Goal: Task Accomplishment & Management: Manage account settings

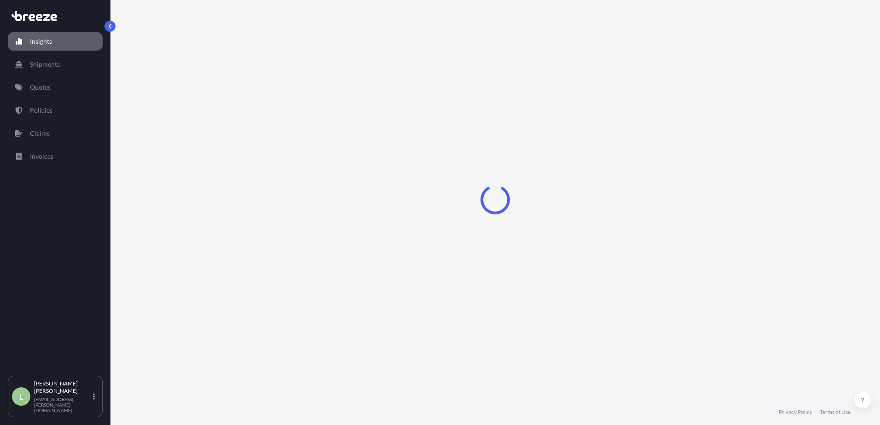
select select "2025"
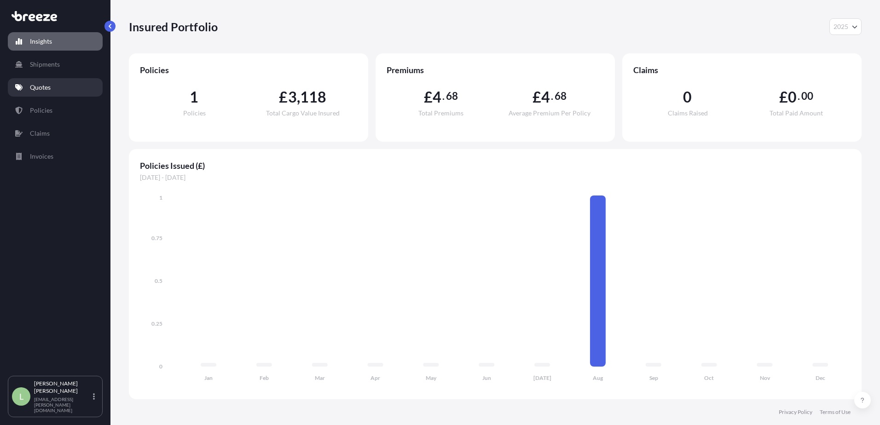
click at [46, 81] on link "Quotes" at bounding box center [55, 87] width 95 height 18
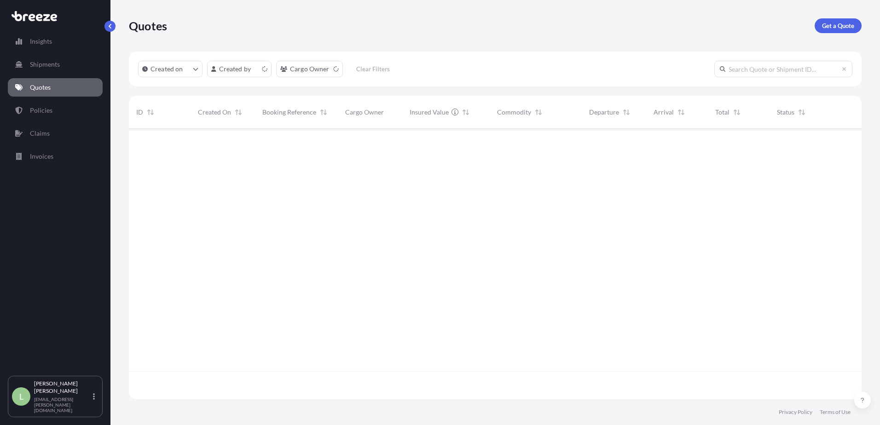
scroll to position [269, 726]
click at [242, 149] on div "[DATE] [PERSON_NAME]" at bounding box center [223, 143] width 50 height 17
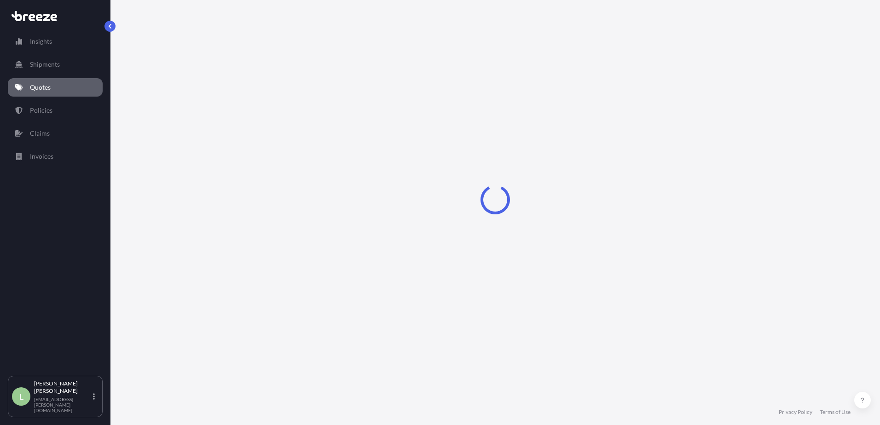
select select "Road"
select select "1"
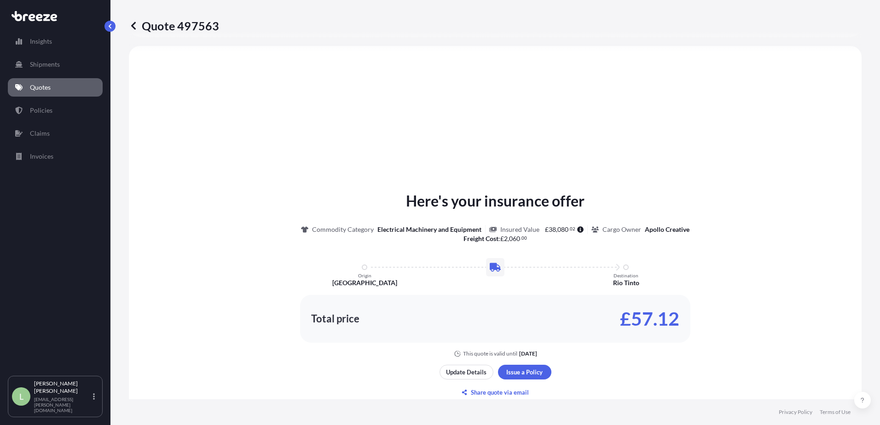
scroll to position [1, 0]
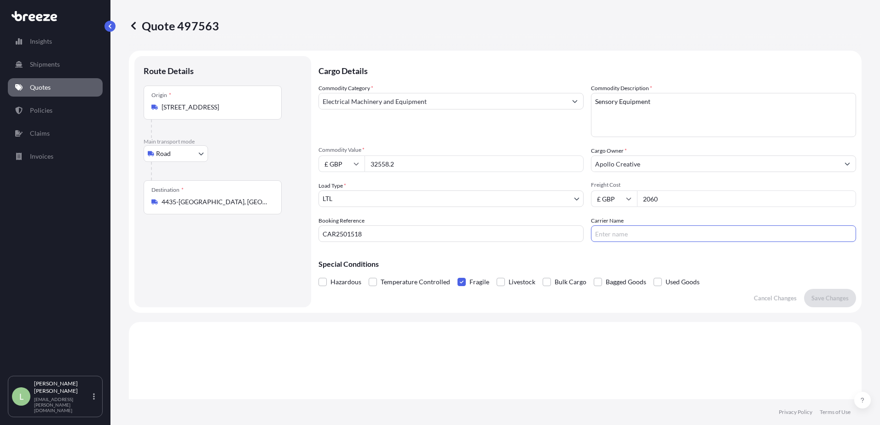
click at [628, 233] on input "Carrier Name" at bounding box center [723, 234] width 265 height 17
type input "Interspan"
click at [827, 299] on p "Save Changes" at bounding box center [830, 298] width 37 height 9
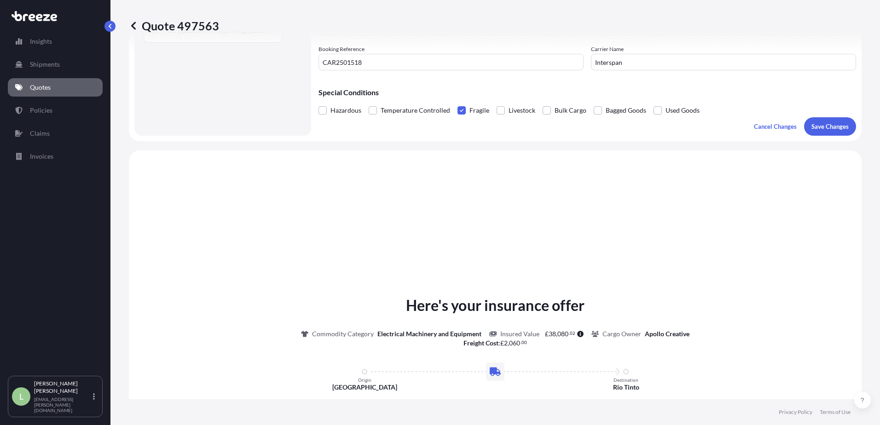
scroll to position [277, 0]
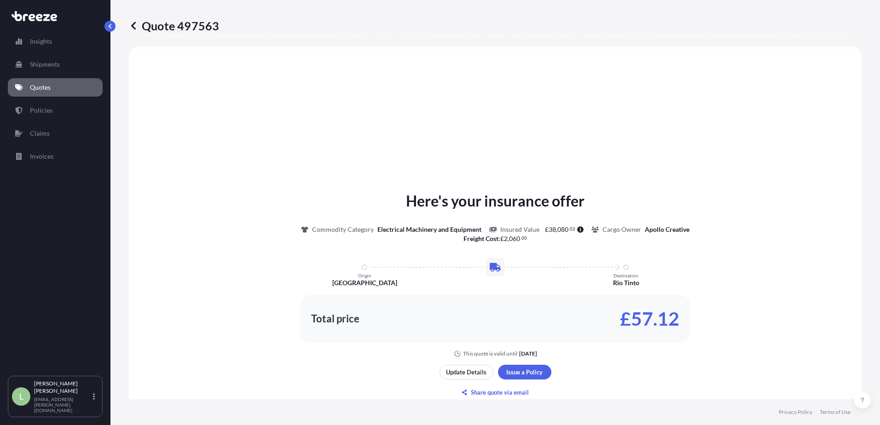
select select "Road"
select select "1"
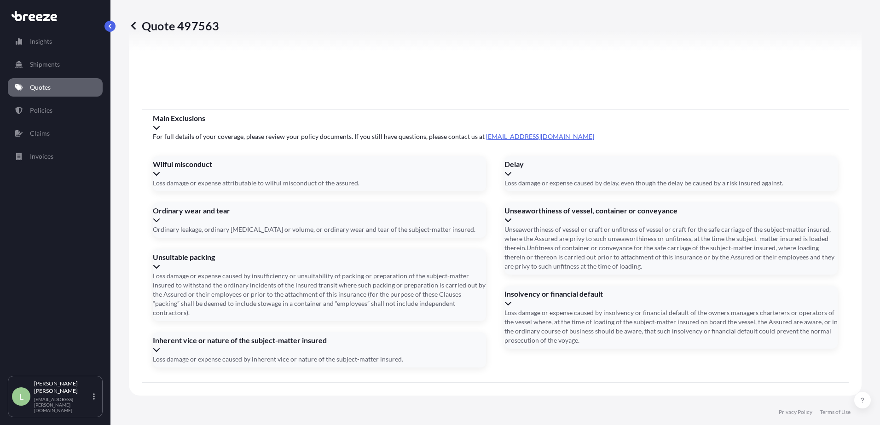
scroll to position [1036, 0]
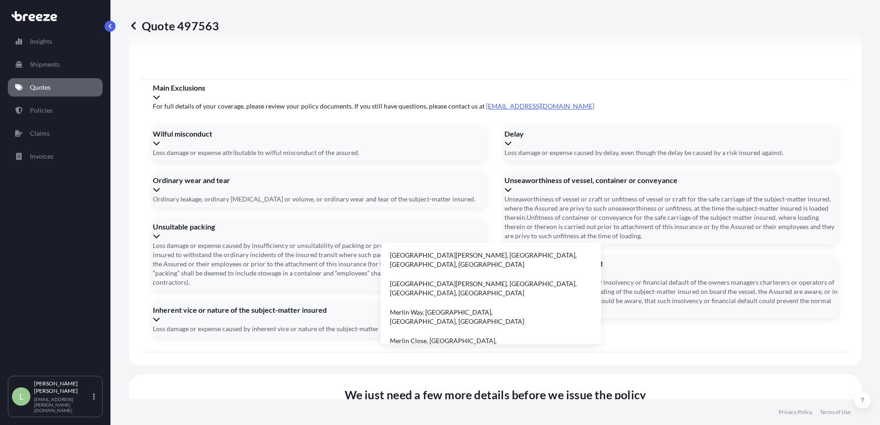
type input "M"
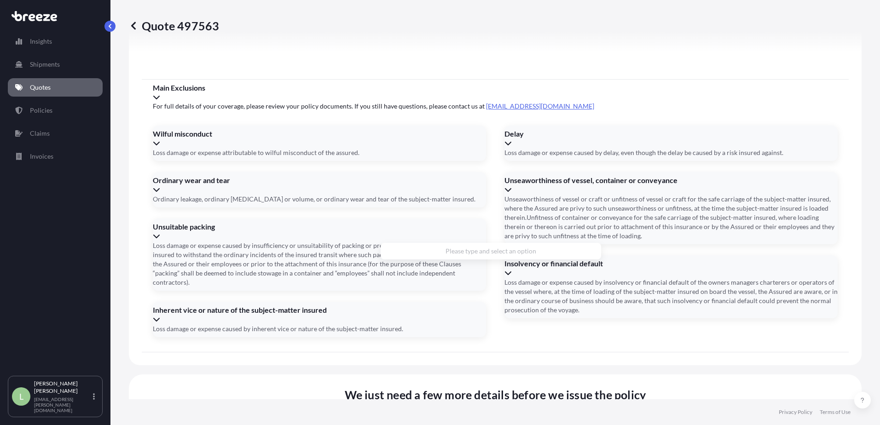
type input "A"
click at [477, 254] on li "[GEOGRAPHIC_DATA], [GEOGRAPHIC_DATA], [GEOGRAPHIC_DATA]" at bounding box center [490, 260] width 213 height 27
type input "Low Moor Ln, [GEOGRAPHIC_DATA], [GEOGRAPHIC_DATA]"
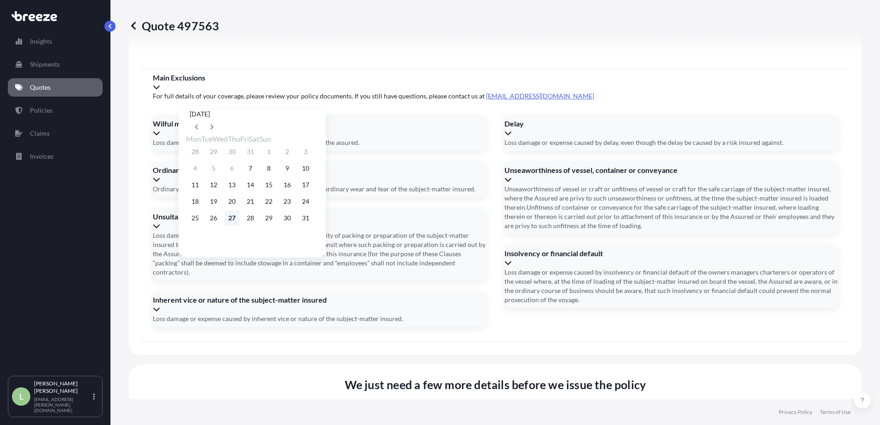
click at [234, 225] on button "27" at bounding box center [232, 218] width 15 height 15
type input "[DATE]"
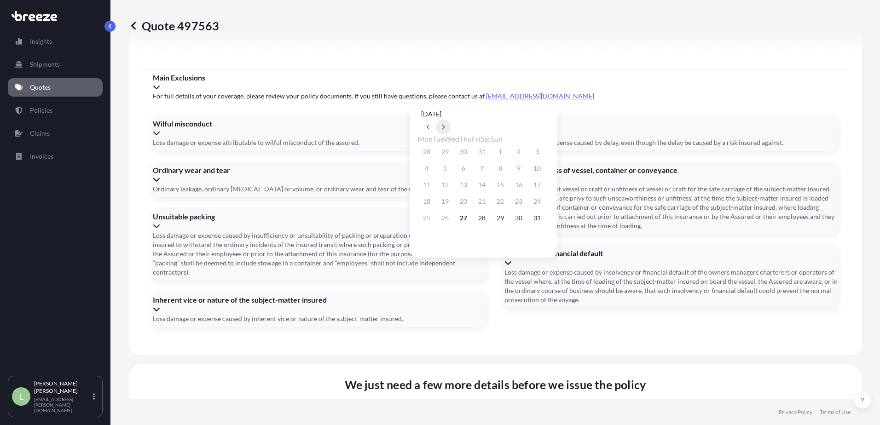
click at [445, 124] on icon at bounding box center [443, 127] width 4 height 6
click at [526, 208] on button "27" at bounding box center [518, 201] width 15 height 15
type input "[DATE]"
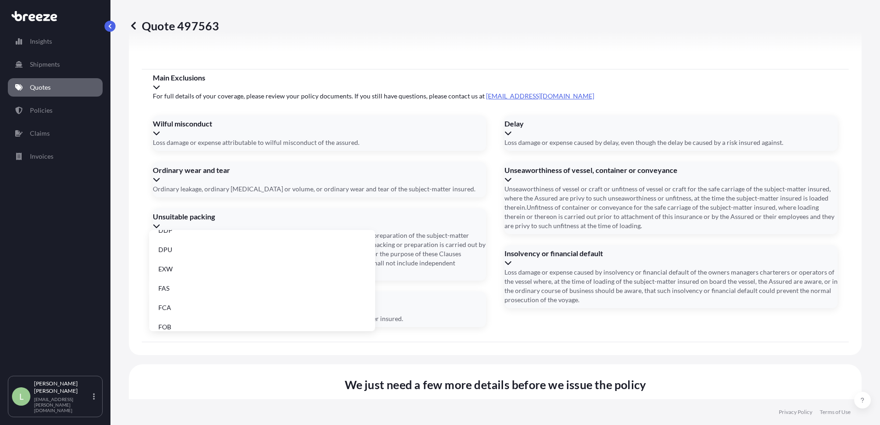
scroll to position [117, 0]
click at [185, 261] on li "EXW" at bounding box center [262, 260] width 219 height 17
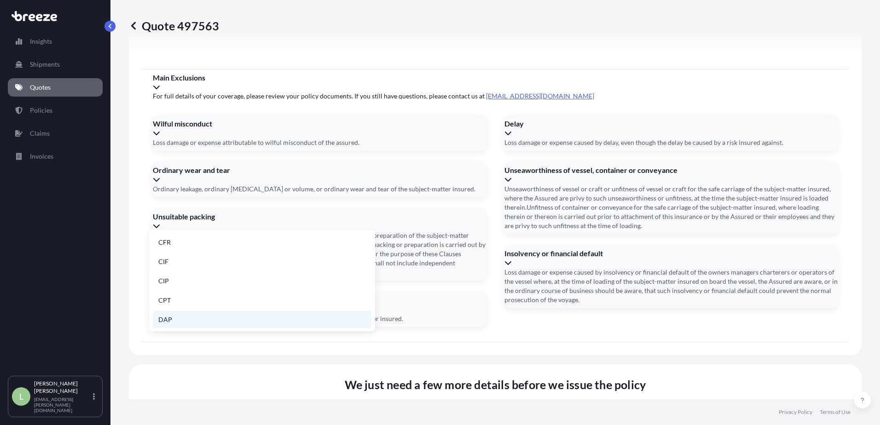
click at [216, 320] on li "DAP" at bounding box center [262, 319] width 219 height 17
type input "DAP"
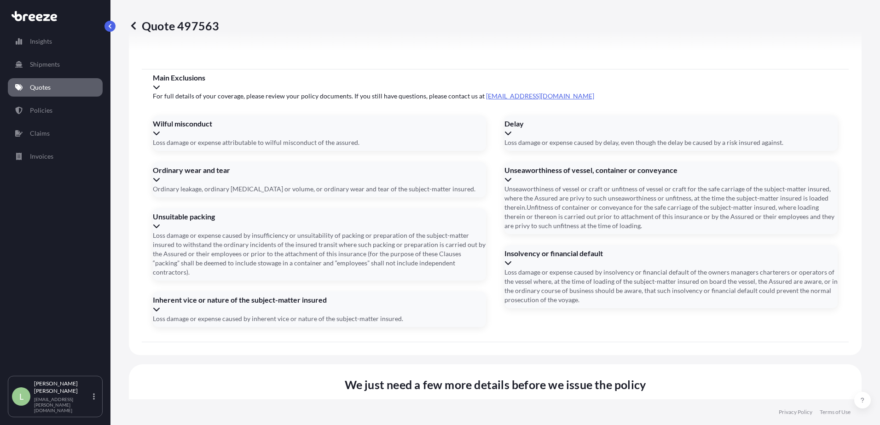
paste input "KN6151H"
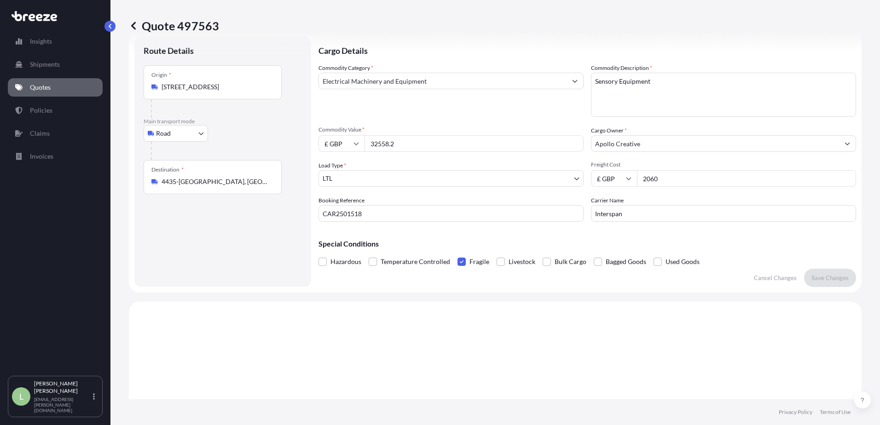
scroll to position [0, 0]
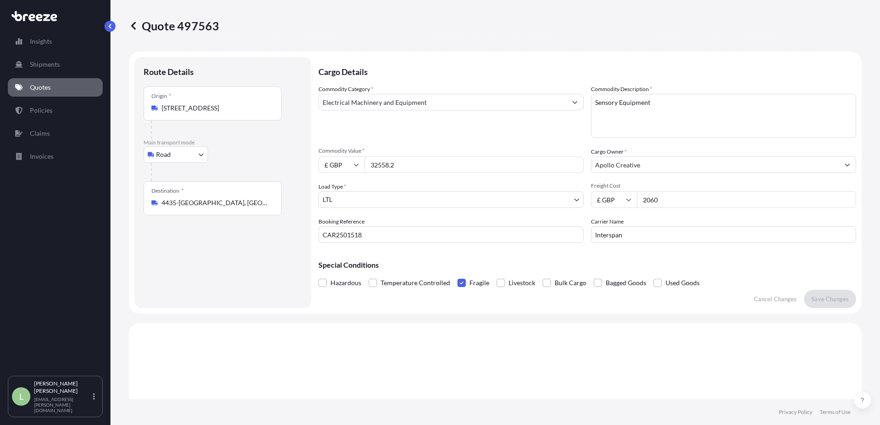
type input "KN6151H"
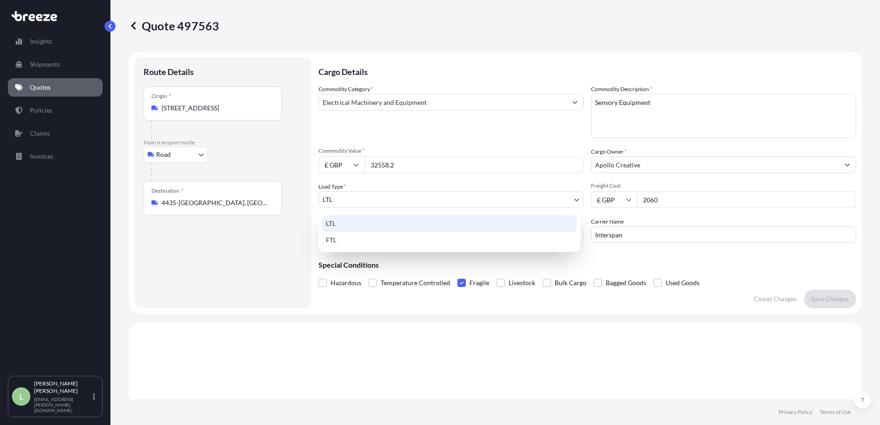
click at [439, 199] on body "Insights Shipments Quotes Policies Claims Invoices L [PERSON_NAME] [PERSON_NAME…" at bounding box center [440, 212] width 880 height 425
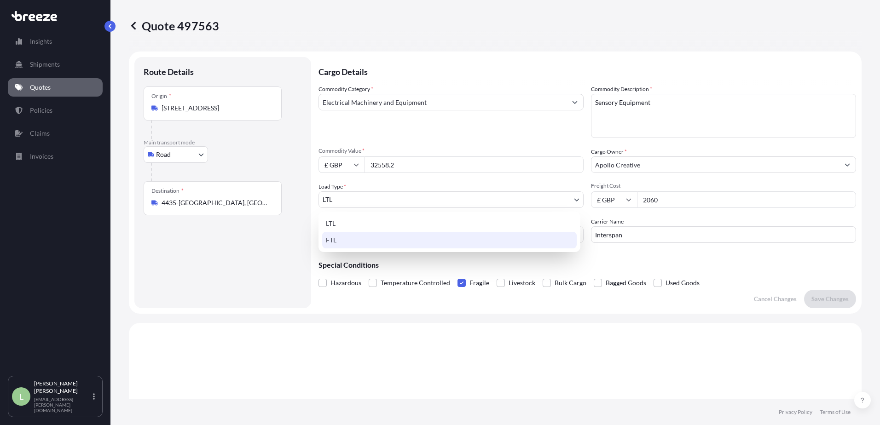
click at [351, 238] on div "FTL" at bounding box center [449, 240] width 255 height 17
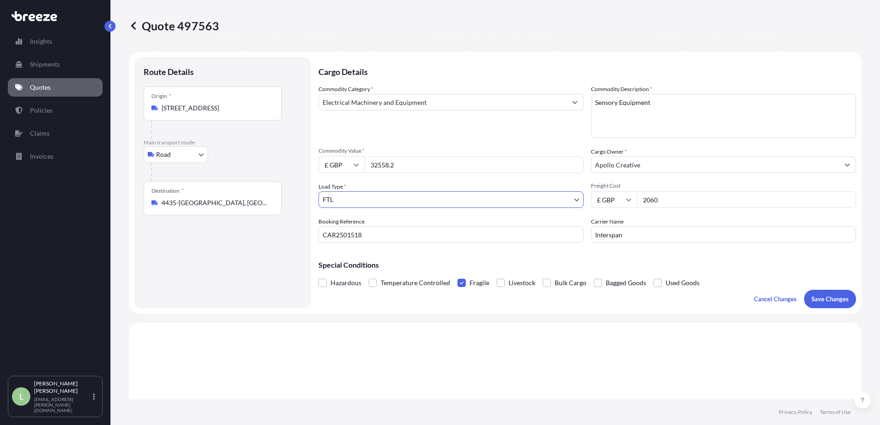
click at [826, 306] on button "Save Changes" at bounding box center [830, 299] width 52 height 18
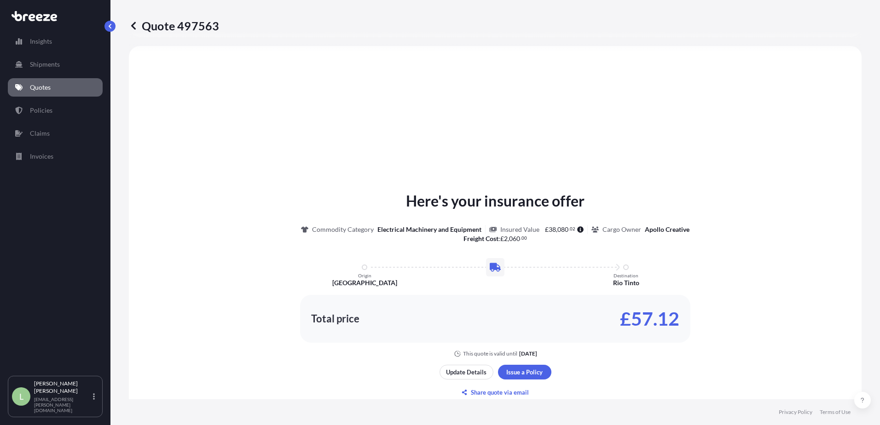
select select "Road"
select select "2"
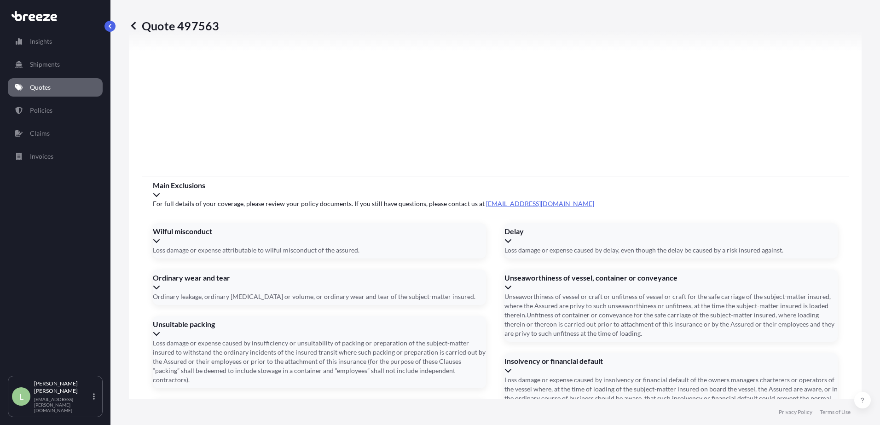
scroll to position [1036, 0]
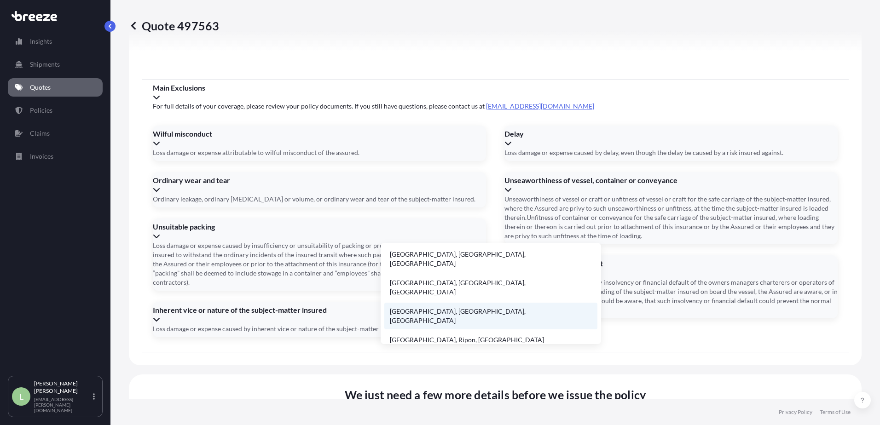
scroll to position [0, 0]
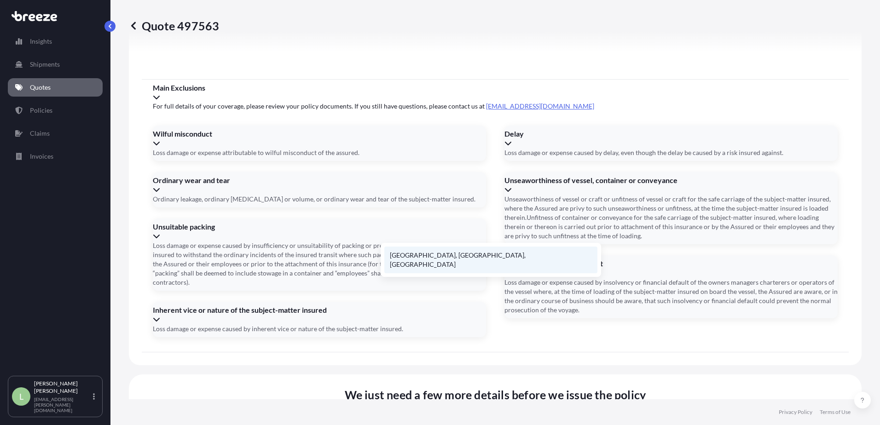
click at [483, 252] on li "[GEOGRAPHIC_DATA], [GEOGRAPHIC_DATA], [GEOGRAPHIC_DATA]" at bounding box center [490, 260] width 213 height 27
type input "Low Moor Ln, [GEOGRAPHIC_DATA], [GEOGRAPHIC_DATA]"
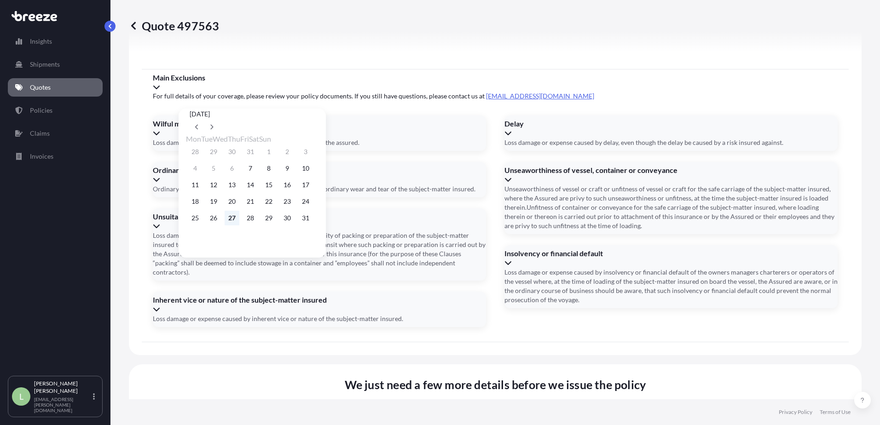
click at [236, 223] on button "27" at bounding box center [232, 218] width 15 height 15
type input "[DATE]"
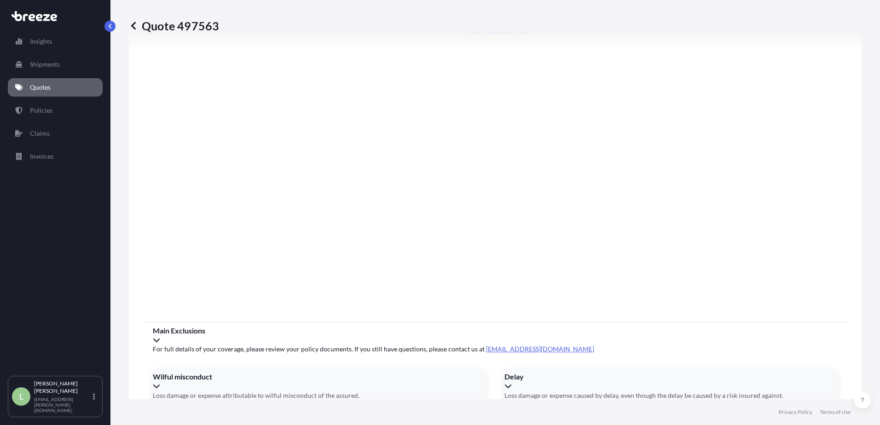
scroll to position [1036, 0]
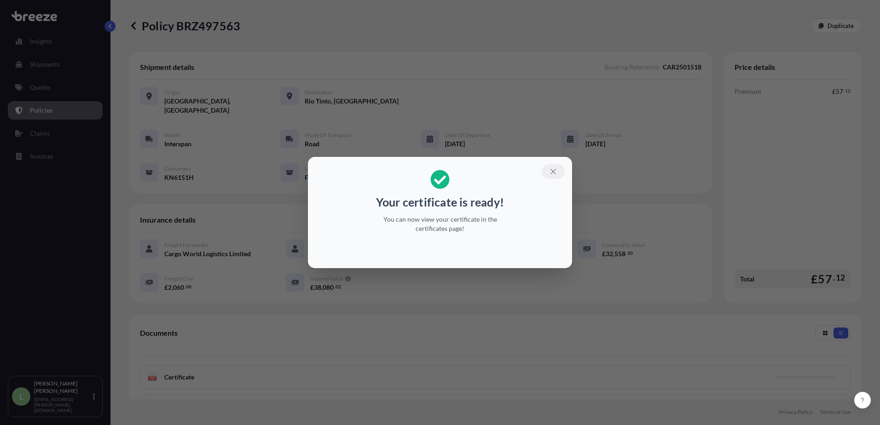
click at [556, 174] on icon "button" at bounding box center [553, 172] width 8 height 8
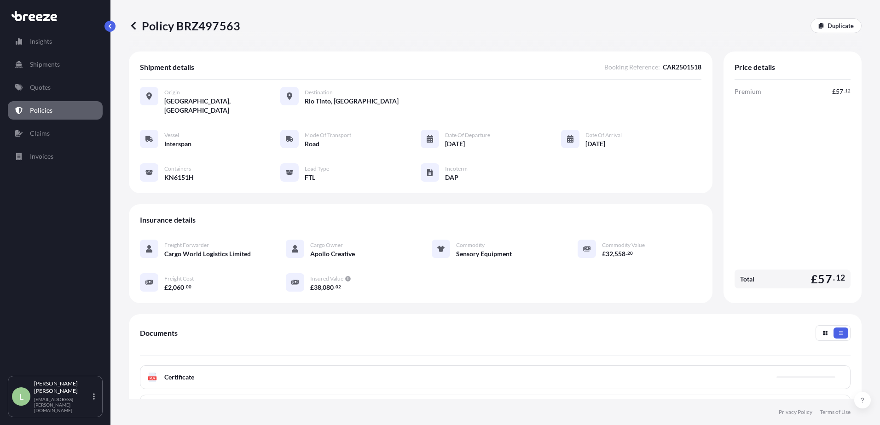
scroll to position [119, 0]
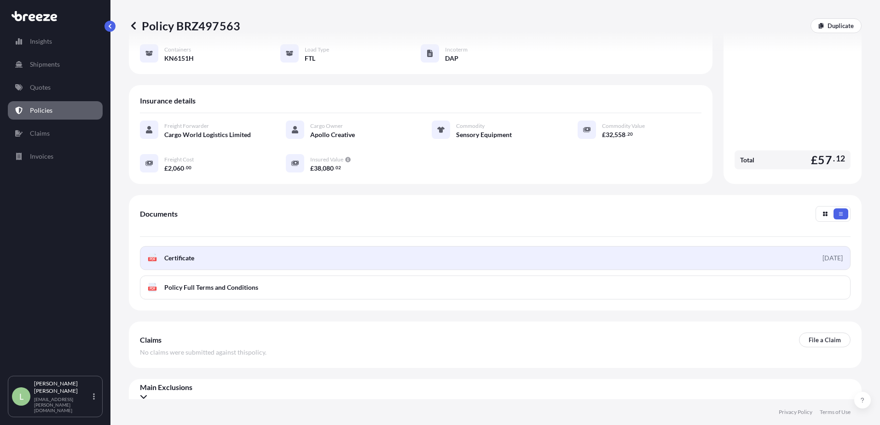
click at [556, 256] on link "PDF Certificate [DATE]" at bounding box center [495, 258] width 711 height 24
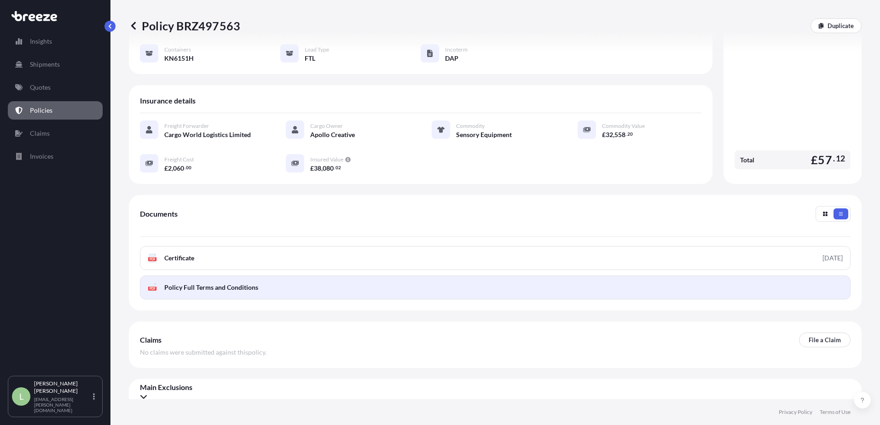
click at [827, 276] on link "PDF Policy Full Terms and Conditions" at bounding box center [495, 288] width 711 height 24
